Goal: Complete application form

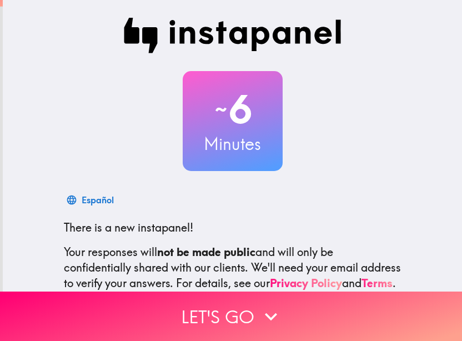
scroll to position [122, 0]
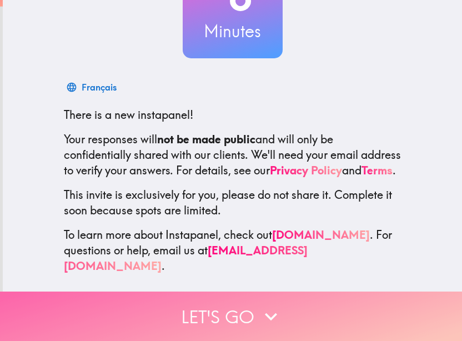
click at [240, 309] on button "Let's go" at bounding box center [231, 315] width 462 height 49
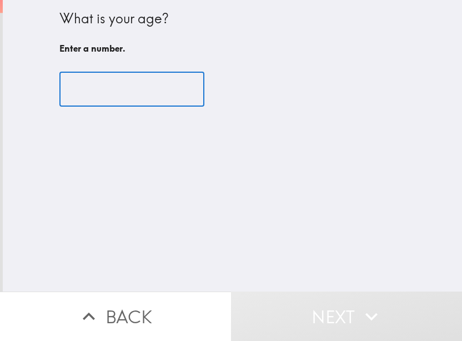
click at [96, 95] on input "number" at bounding box center [131, 89] width 145 height 34
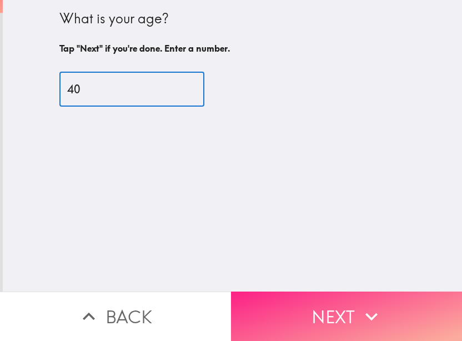
type input "40"
click at [297, 302] on button "Next" at bounding box center [346, 315] width 231 height 49
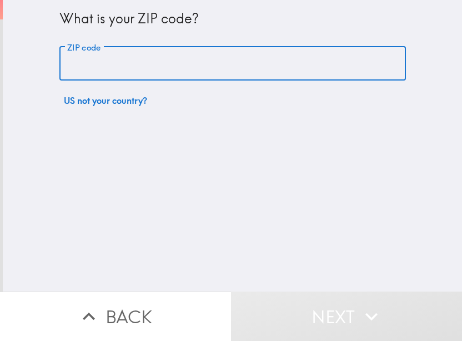
click at [113, 65] on input "ZIP code" at bounding box center [232, 64] width 346 height 34
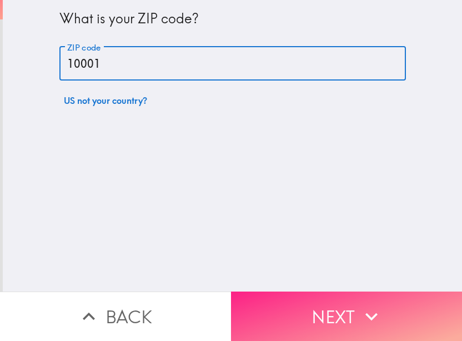
type input "10001"
click at [311, 292] on button "Next" at bounding box center [346, 315] width 231 height 49
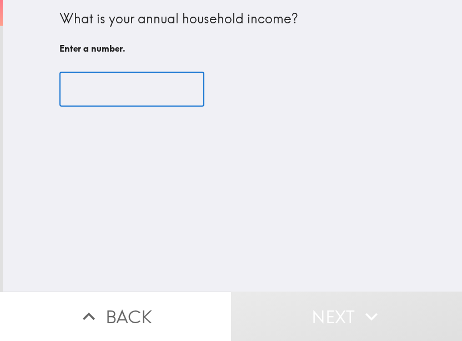
click at [109, 87] on input "number" at bounding box center [131, 89] width 145 height 34
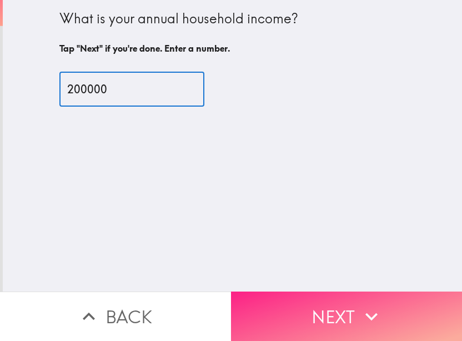
type input "200000"
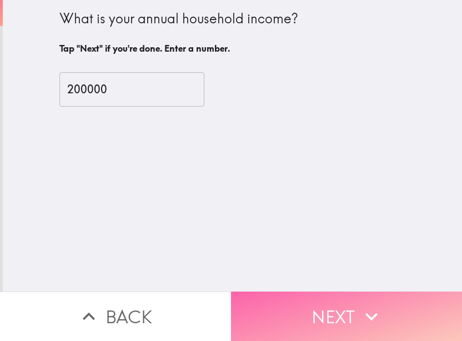
click at [337, 301] on button "Next" at bounding box center [346, 315] width 231 height 49
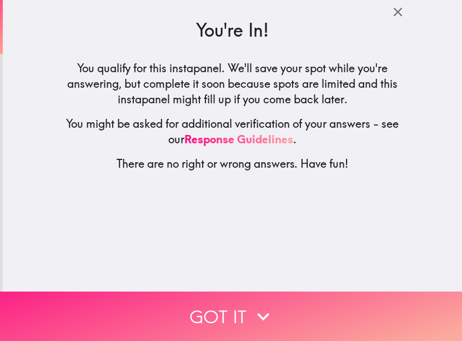
click at [251, 307] on icon "button" at bounding box center [263, 316] width 24 height 24
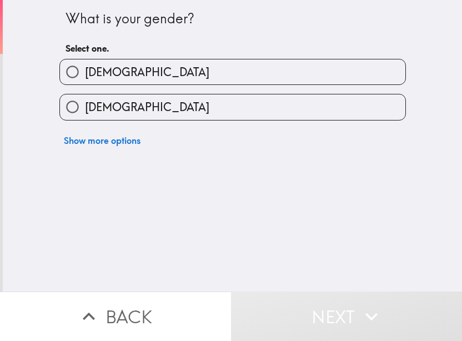
click at [135, 67] on label "[DEMOGRAPHIC_DATA]" at bounding box center [232, 71] width 345 height 25
click at [85, 67] on input "[DEMOGRAPHIC_DATA]" at bounding box center [72, 71] width 25 height 25
radio input "true"
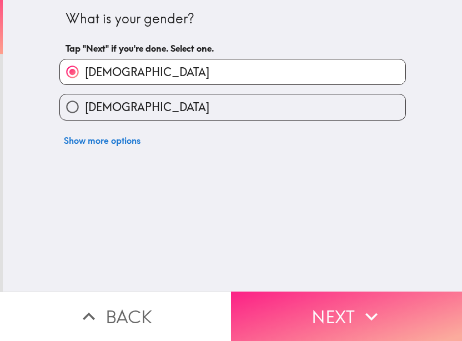
click at [367, 320] on button "Next" at bounding box center [346, 315] width 231 height 49
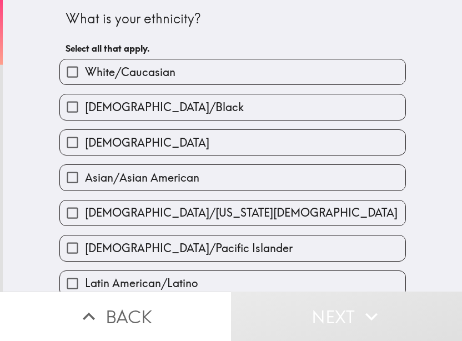
click at [130, 72] on span "White/Caucasian" at bounding box center [130, 72] width 90 height 16
click at [85, 72] on input "White/Caucasian" at bounding box center [72, 71] width 25 height 25
checkbox input "true"
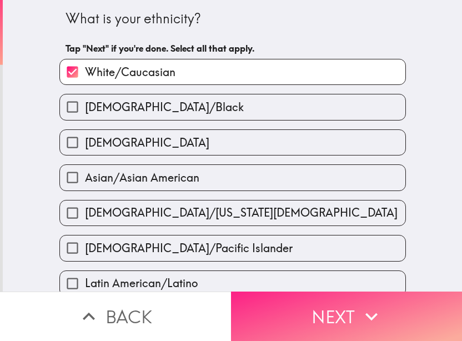
click at [318, 301] on button "Next" at bounding box center [346, 315] width 231 height 49
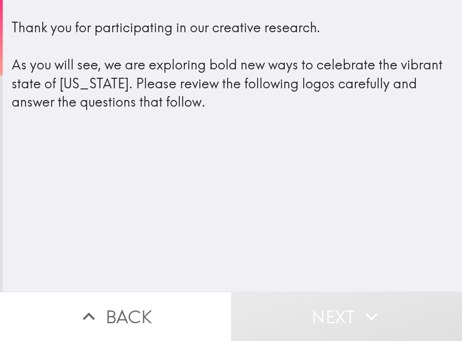
click at [191, 90] on div "Thank you for participating in our creative research. As you will see, we are e…" at bounding box center [232, 64] width 441 height 93
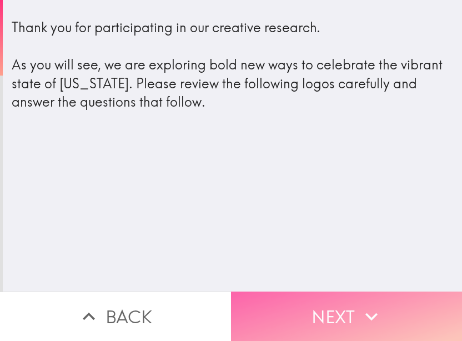
click at [341, 322] on button "Next" at bounding box center [346, 315] width 231 height 49
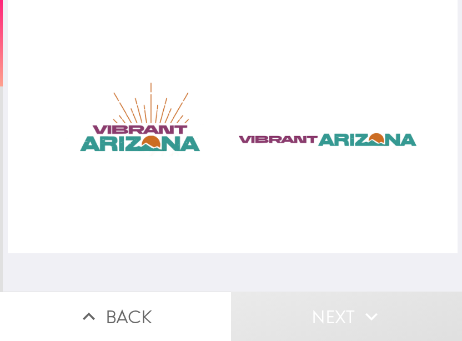
click at [319, 148] on div at bounding box center [232, 126] width 449 height 253
click at [148, 127] on div at bounding box center [232, 126] width 449 height 253
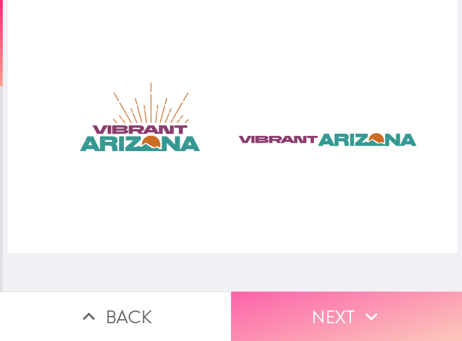
click at [330, 291] on button "Next" at bounding box center [346, 315] width 231 height 49
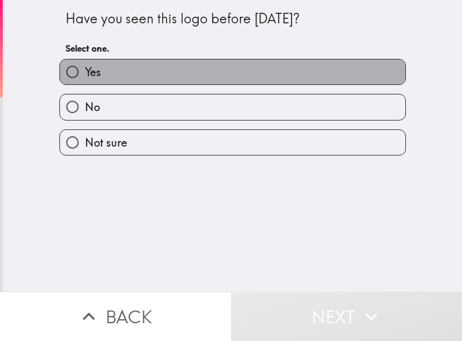
click at [117, 75] on label "Yes" at bounding box center [232, 71] width 345 height 25
click at [85, 75] on input "Yes" at bounding box center [72, 71] width 25 height 25
radio input "true"
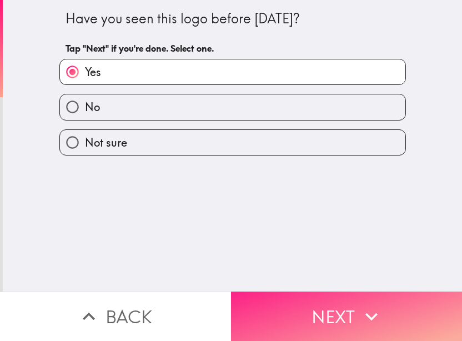
click at [327, 304] on button "Next" at bounding box center [346, 315] width 231 height 49
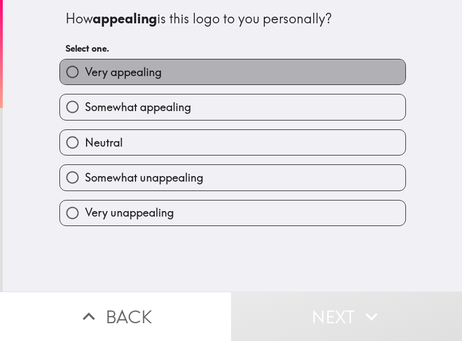
click at [144, 68] on span "Very appealing" at bounding box center [123, 72] width 77 height 16
click at [85, 68] on input "Very appealing" at bounding box center [72, 71] width 25 height 25
radio input "true"
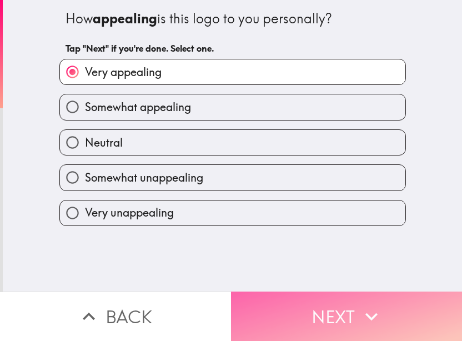
click at [323, 313] on button "Next" at bounding box center [346, 315] width 231 height 49
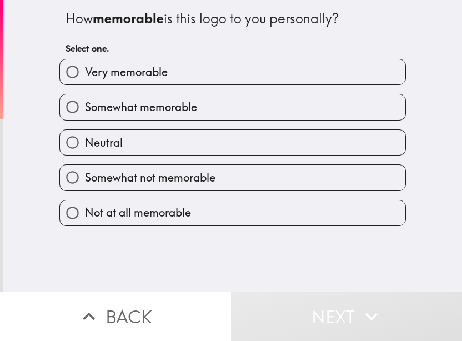
click at [152, 70] on span "Very memorable" at bounding box center [126, 72] width 83 height 16
click at [85, 70] on input "Very memorable" at bounding box center [72, 71] width 25 height 25
radio input "true"
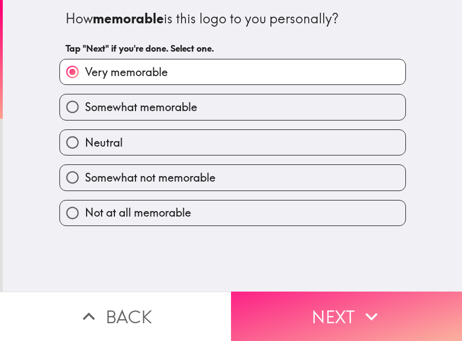
click at [341, 310] on button "Next" at bounding box center [346, 315] width 231 height 49
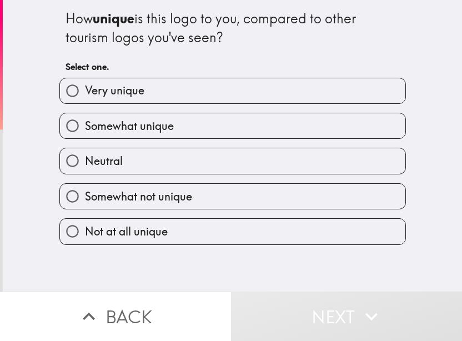
click at [144, 131] on span "Somewhat unique" at bounding box center [129, 126] width 89 height 16
click at [85, 131] on input "Somewhat unique" at bounding box center [72, 125] width 25 height 25
radio input "true"
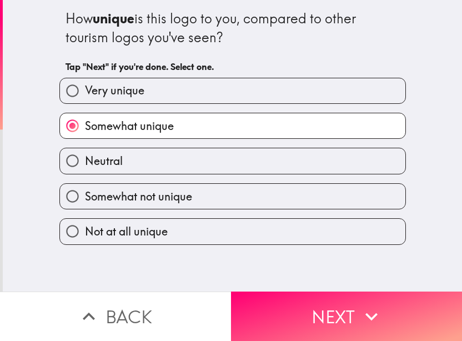
drag, startPoint x: 393, startPoint y: 304, endPoint x: 306, endPoint y: 230, distance: 114.9
click at [393, 303] on button "Next" at bounding box center [346, 315] width 231 height 49
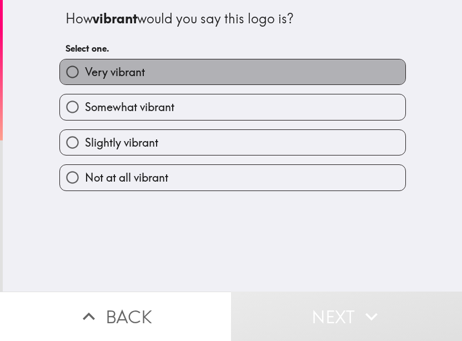
click at [131, 65] on span "Very vibrant" at bounding box center [115, 72] width 60 height 16
click at [85, 65] on input "Very vibrant" at bounding box center [72, 71] width 25 height 25
radio input "true"
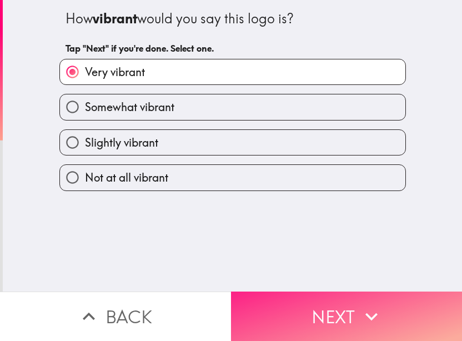
click at [338, 299] on button "Next" at bounding box center [346, 315] width 231 height 49
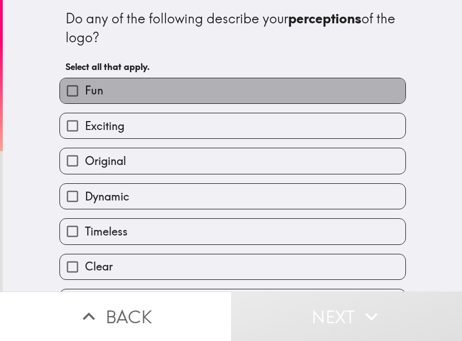
click at [139, 89] on label "Fun" at bounding box center [232, 90] width 345 height 25
click at [85, 89] on input "Fun" at bounding box center [72, 90] width 25 height 25
checkbox input "true"
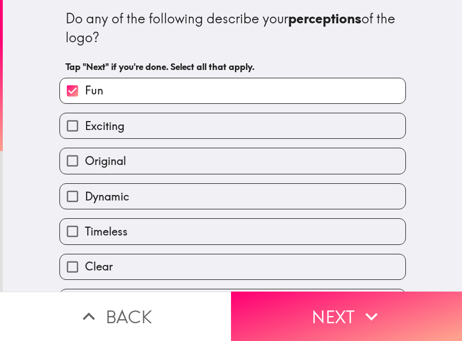
click at [130, 129] on label "Exciting" at bounding box center [232, 125] width 345 height 25
drag, startPoint x: 125, startPoint y: 165, endPoint x: 122, endPoint y: 199, distance: 34.5
click at [125, 166] on label "Original" at bounding box center [232, 160] width 345 height 25
click at [85, 166] on input "Original" at bounding box center [72, 160] width 25 height 25
checkbox input "true"
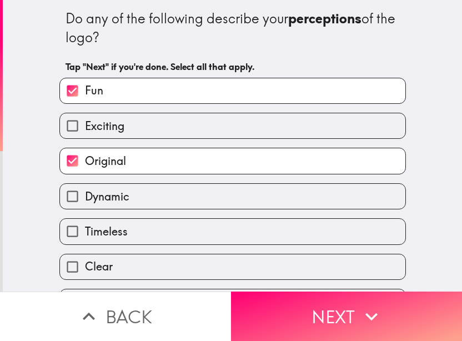
drag, startPoint x: 119, startPoint y: 234, endPoint x: 118, endPoint y: 265, distance: 30.6
click at [119, 239] on label "Timeless" at bounding box center [232, 231] width 345 height 25
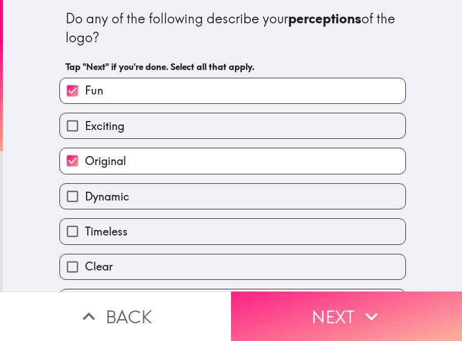
drag, startPoint x: 118, startPoint y: 265, endPoint x: 291, endPoint y: 286, distance: 174.4
click at [141, 270] on label "Clear" at bounding box center [232, 266] width 345 height 25
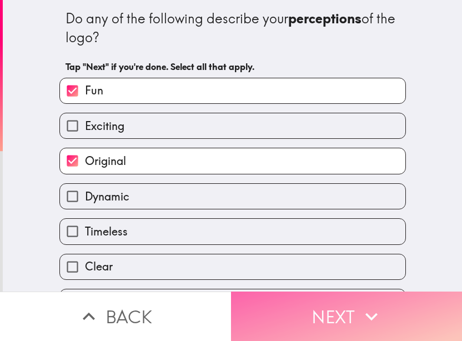
click at [336, 312] on button "Next" at bounding box center [346, 315] width 231 height 49
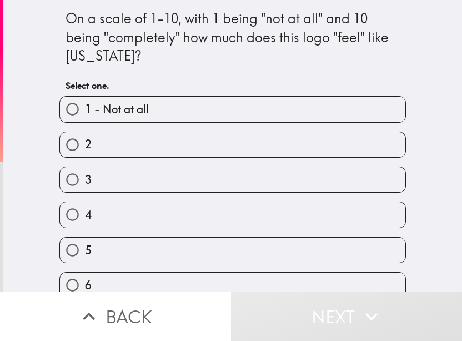
scroll to position [158, 0]
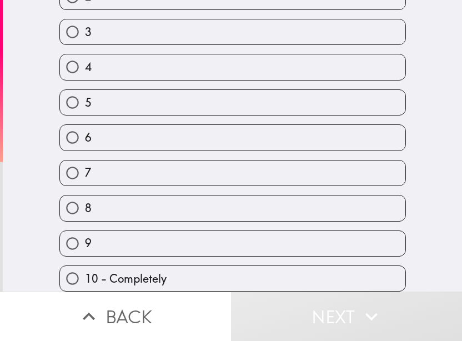
drag, startPoint x: 113, startPoint y: 265, endPoint x: 195, endPoint y: 267, distance: 82.1
click at [125, 271] on span "10 - Completely" at bounding box center [126, 279] width 82 height 16
click at [323, 300] on button "Next" at bounding box center [346, 315] width 231 height 49
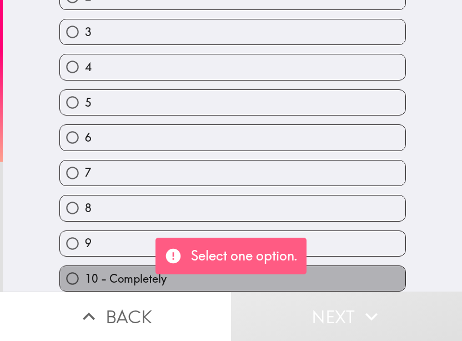
click at [92, 271] on span "10 - Completely" at bounding box center [126, 279] width 82 height 16
click at [85, 267] on input "10 - Completely" at bounding box center [72, 278] width 25 height 25
radio input "true"
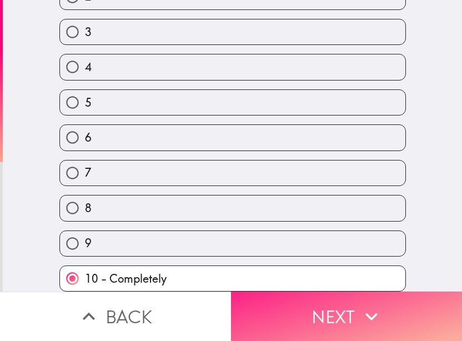
click at [326, 318] on button "Next" at bounding box center [346, 315] width 231 height 49
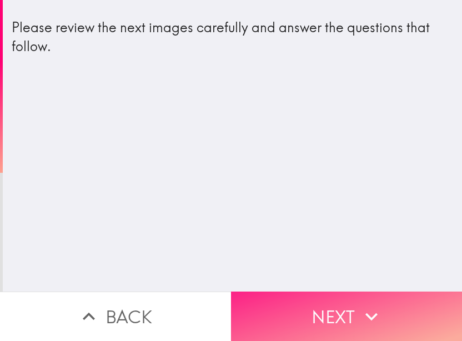
click at [348, 315] on button "Next" at bounding box center [346, 315] width 231 height 49
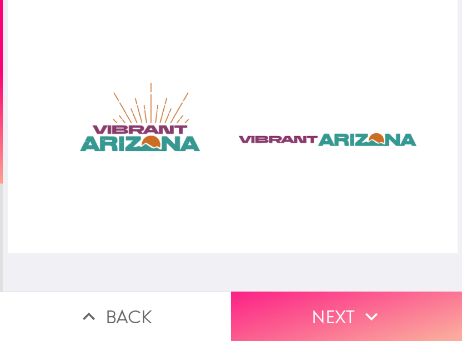
click at [348, 321] on button "Next" at bounding box center [346, 315] width 231 height 49
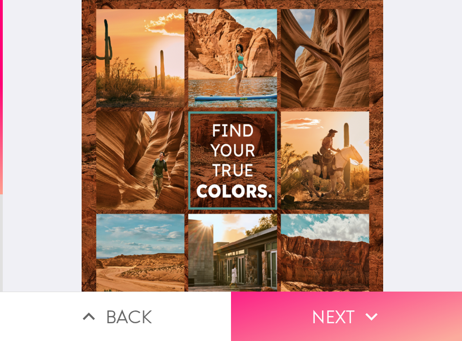
click at [359, 304] on icon "button" at bounding box center [371, 316] width 24 height 24
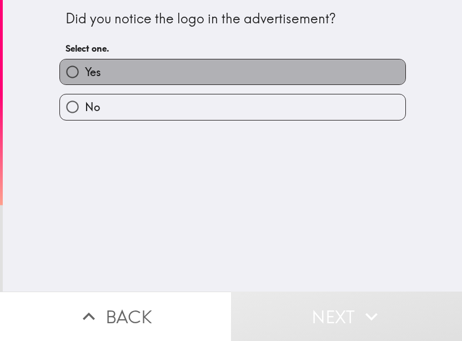
click at [179, 70] on label "Yes" at bounding box center [232, 71] width 345 height 25
click at [85, 70] on input "Yes" at bounding box center [72, 71] width 25 height 25
radio input "true"
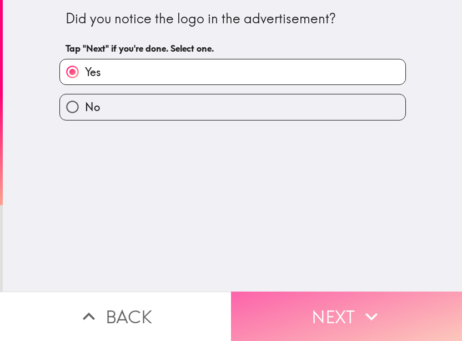
click at [340, 300] on button "Next" at bounding box center [346, 315] width 231 height 49
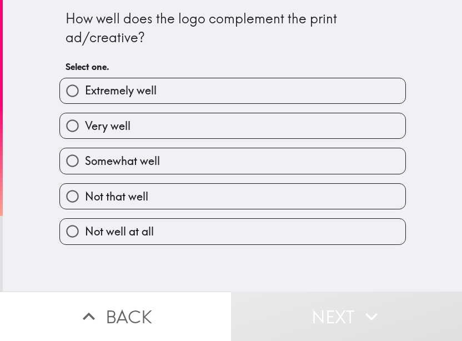
click at [120, 91] on span "Extremely well" at bounding box center [121, 91] width 72 height 16
click at [85, 91] on input "Extremely well" at bounding box center [72, 90] width 25 height 25
radio input "true"
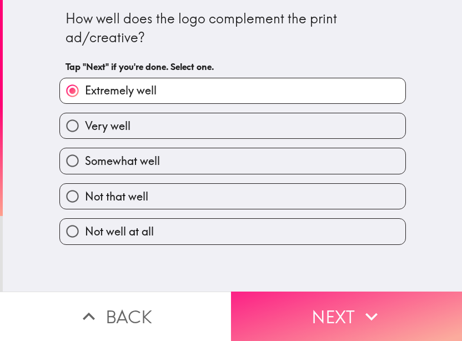
click at [303, 301] on button "Next" at bounding box center [346, 315] width 231 height 49
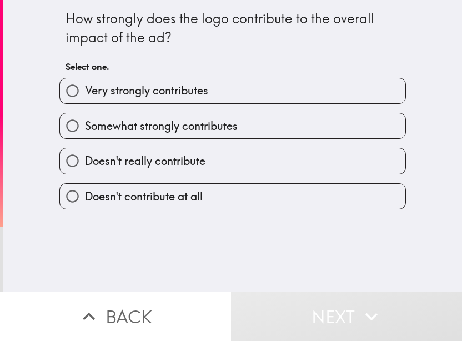
click at [162, 91] on span "Very strongly contributes" at bounding box center [146, 91] width 123 height 16
click at [85, 91] on input "Very strongly contributes" at bounding box center [72, 90] width 25 height 25
radio input "true"
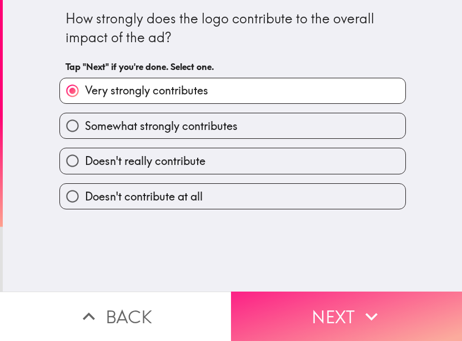
click at [311, 307] on button "Next" at bounding box center [346, 315] width 231 height 49
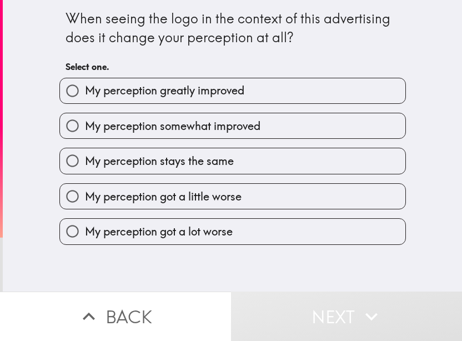
click at [145, 90] on span "My perception greatly improved" at bounding box center [164, 91] width 159 height 16
click at [85, 90] on input "My perception greatly improved" at bounding box center [72, 90] width 25 height 25
radio input "true"
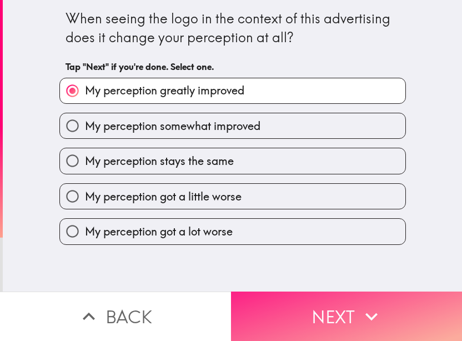
click at [323, 297] on button "Next" at bounding box center [346, 315] width 231 height 49
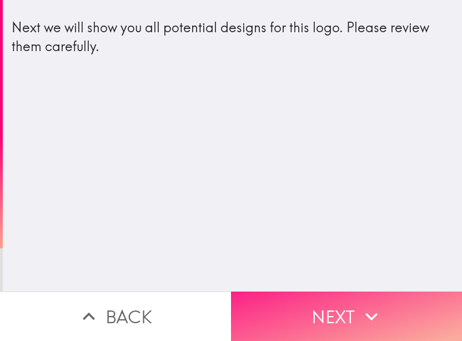
click at [363, 311] on icon "button" at bounding box center [371, 316] width 24 height 24
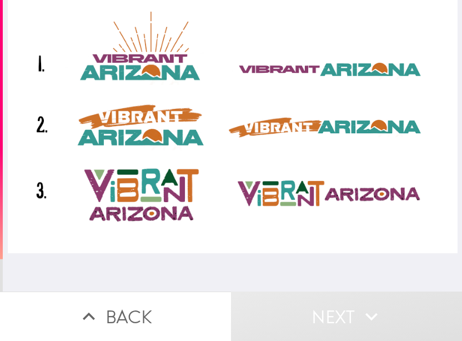
click at [199, 98] on div at bounding box center [232, 126] width 449 height 253
click at [130, 74] on div at bounding box center [232, 126] width 449 height 253
drag, startPoint x: 124, startPoint y: 176, endPoint x: 129, endPoint y: 185, distance: 9.4
click at [124, 178] on div at bounding box center [232, 126] width 449 height 253
click at [381, 84] on div at bounding box center [232, 126] width 449 height 253
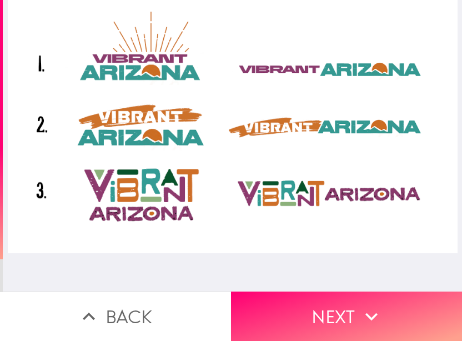
drag, startPoint x: 452, startPoint y: 91, endPoint x: 452, endPoint y: 144, distance: 53.3
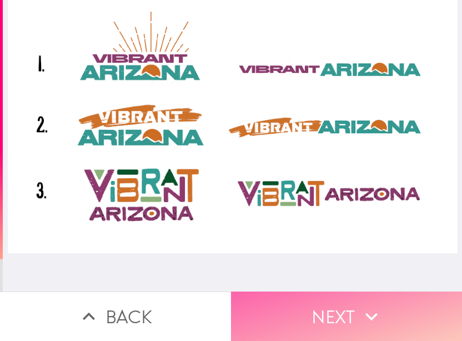
click at [315, 301] on button "Next" at bounding box center [346, 315] width 231 height 49
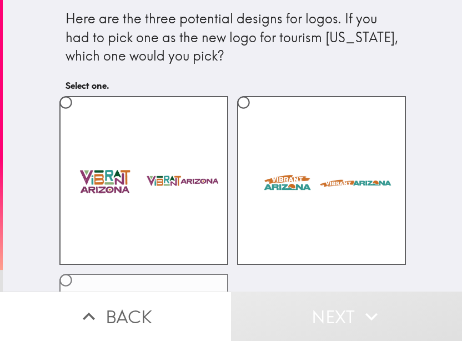
scroll to position [160, 0]
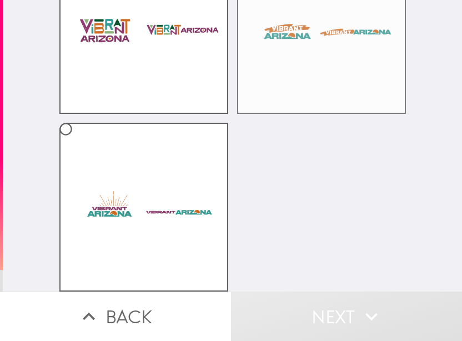
click at [272, 54] on label at bounding box center [321, 29] width 169 height 169
radio input "true"
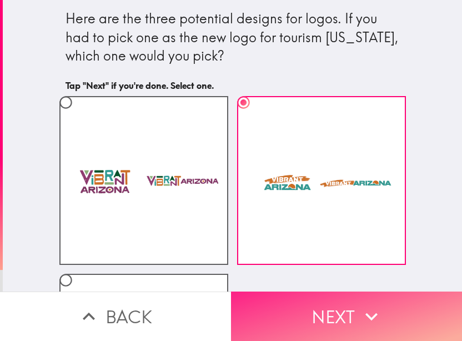
click at [331, 308] on button "Next" at bounding box center [346, 315] width 231 height 49
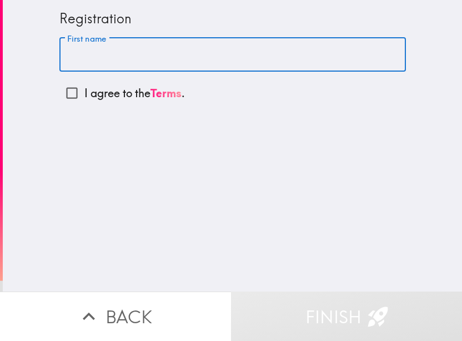
click at [107, 53] on input "First name" at bounding box center [232, 55] width 346 height 34
type input "Colors"
click at [60, 93] on input "I agree to the Terms ." at bounding box center [71, 92] width 25 height 25
checkbox input "true"
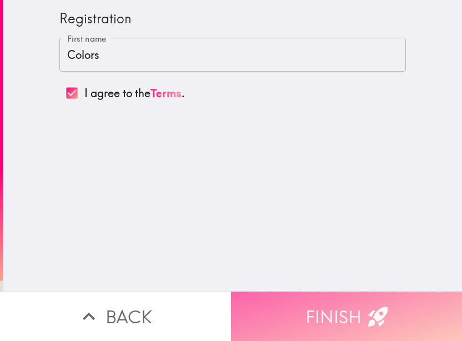
click at [318, 302] on button "Finish" at bounding box center [346, 315] width 231 height 49
